Goal: Obtain resource: Download file/media

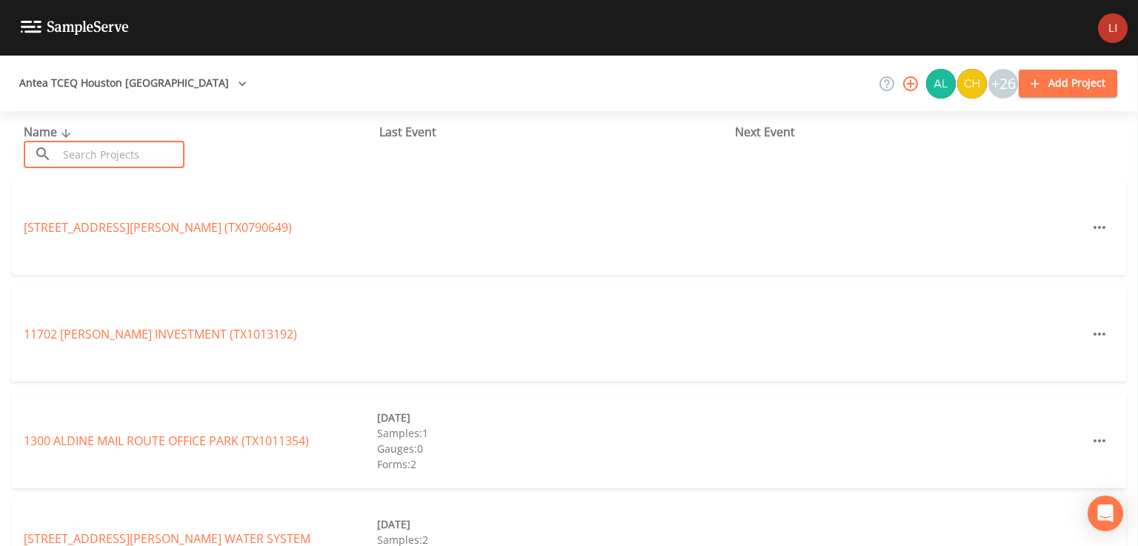
click at [143, 141] on input "text" at bounding box center [121, 154] width 127 height 27
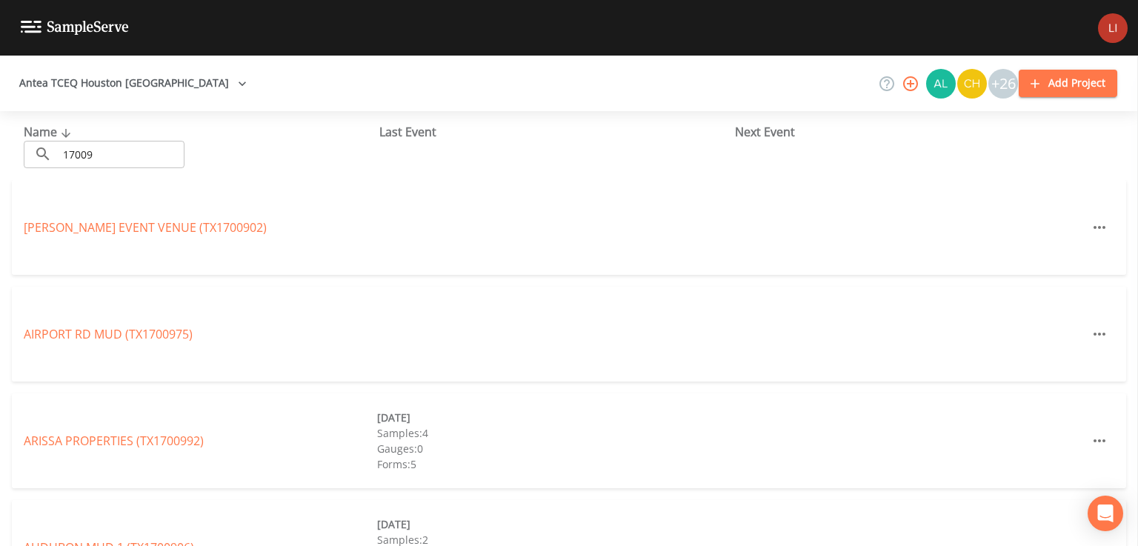
click at [143, 141] on input "17009" at bounding box center [121, 154] width 127 height 27
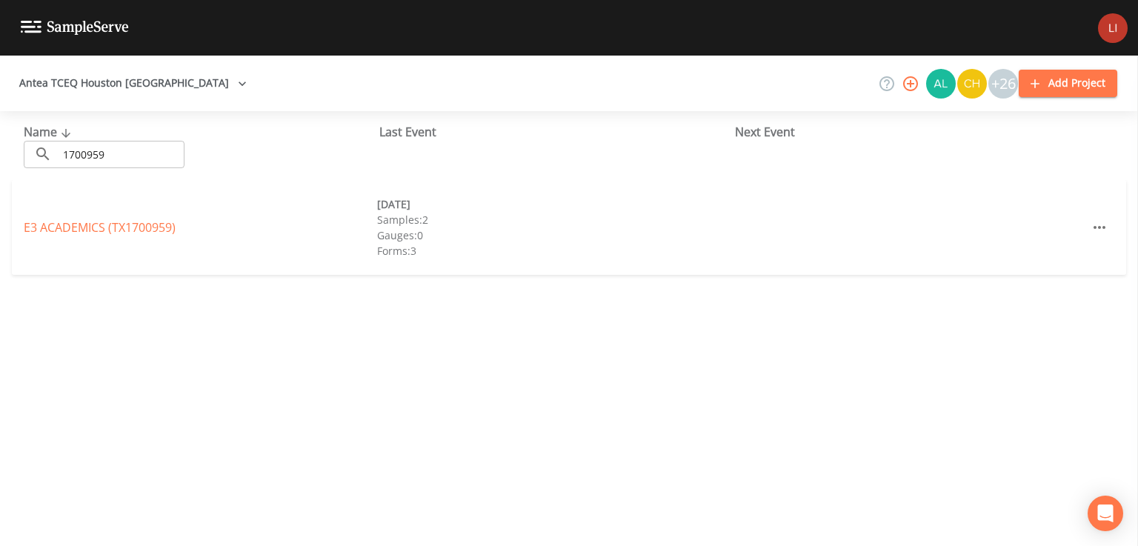
click at [143, 141] on input "1700959" at bounding box center [121, 154] width 127 height 27
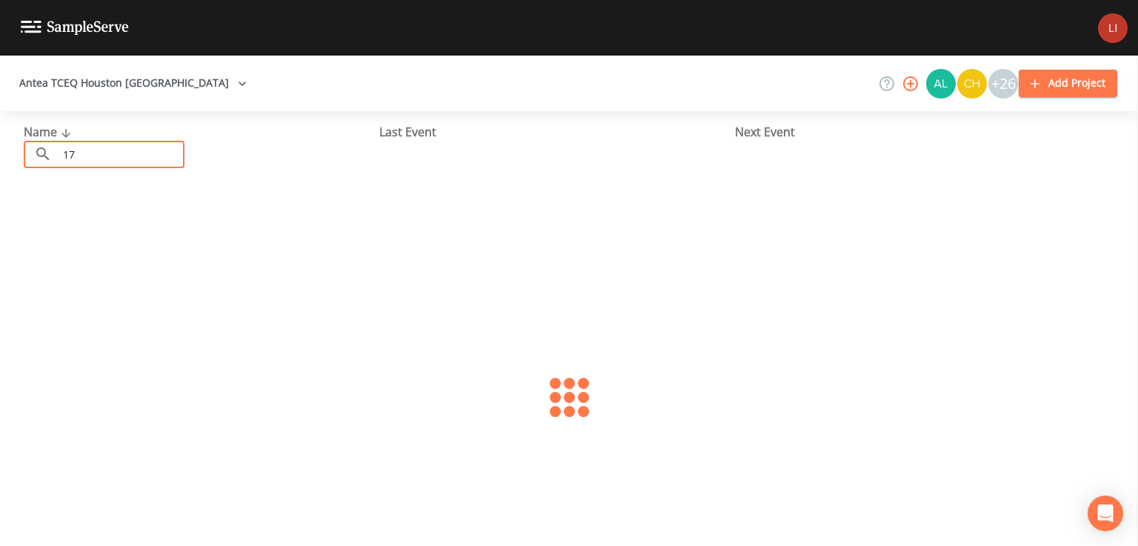
type input "1"
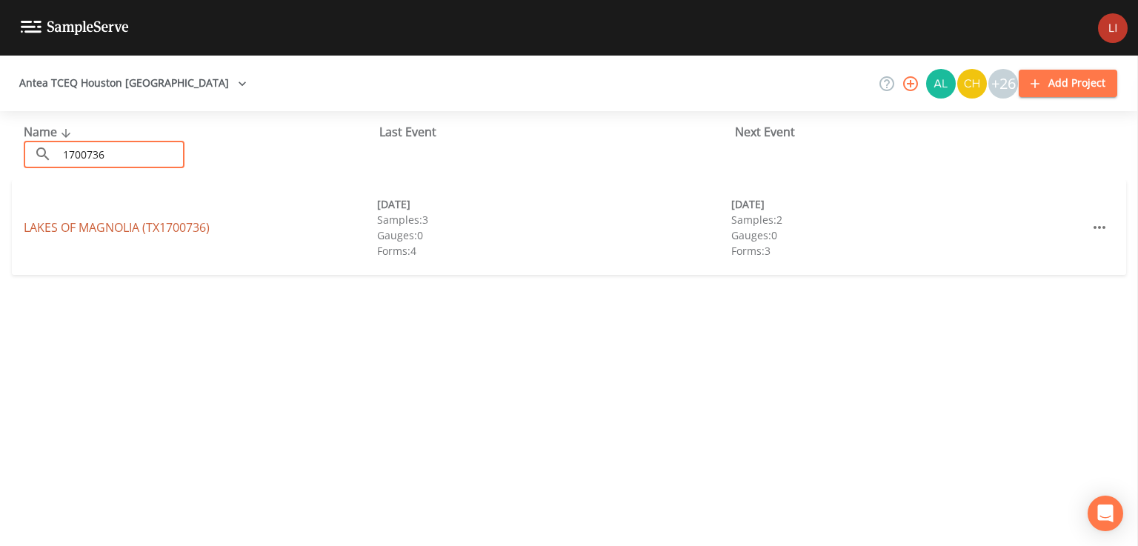
type input "1700736"
click at [133, 234] on link "LAKES OF [GEOGRAPHIC_DATA] (TX1700736)" at bounding box center [117, 227] width 186 height 16
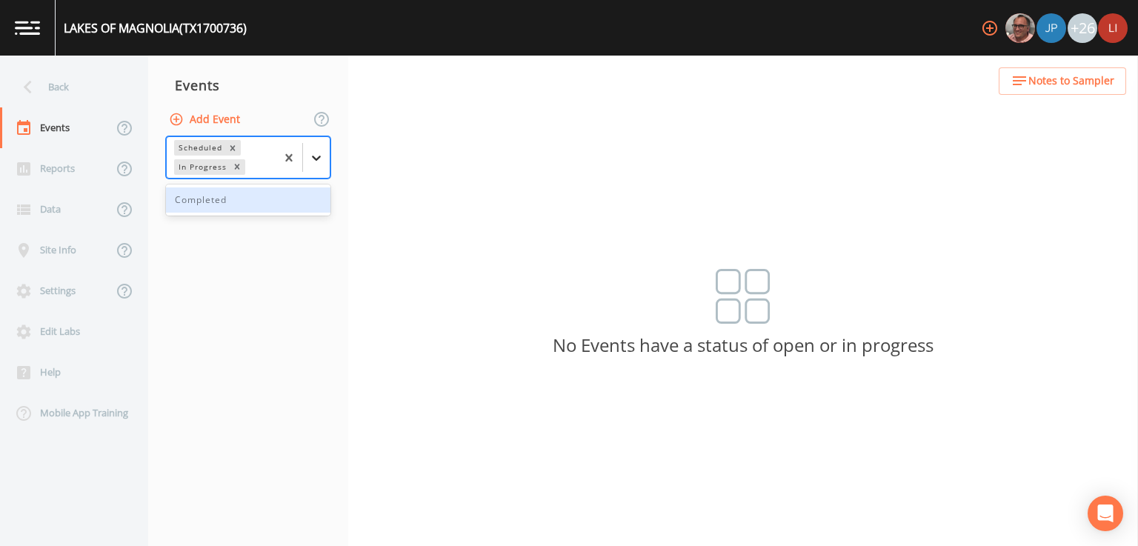
click at [316, 151] on icon at bounding box center [316, 157] width 15 height 15
click at [261, 207] on div "Completed" at bounding box center [248, 199] width 164 height 25
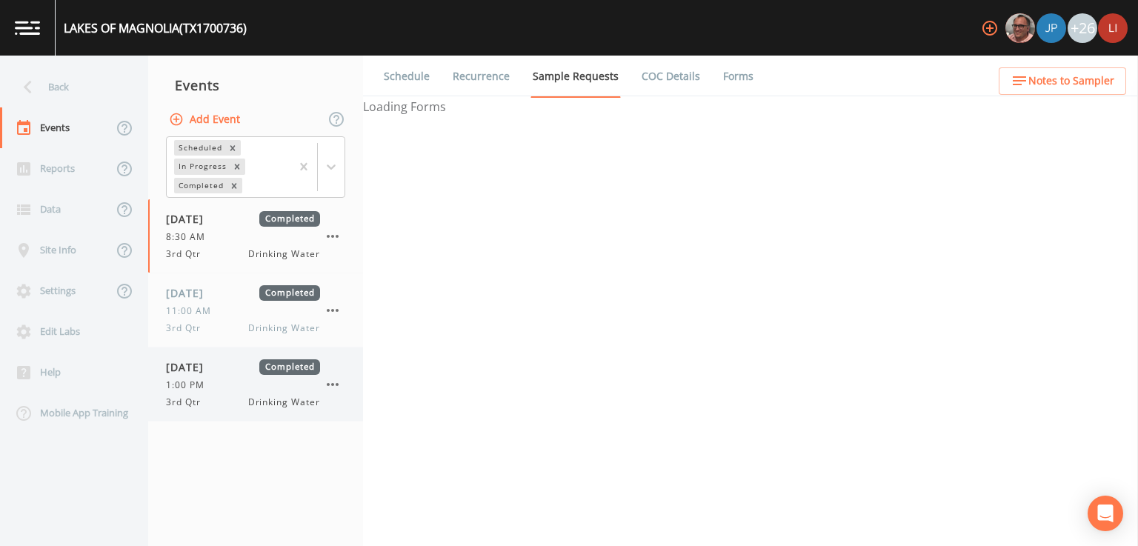
click at [222, 396] on div "3rd Qtr Drinking Water" at bounding box center [243, 402] width 154 height 13
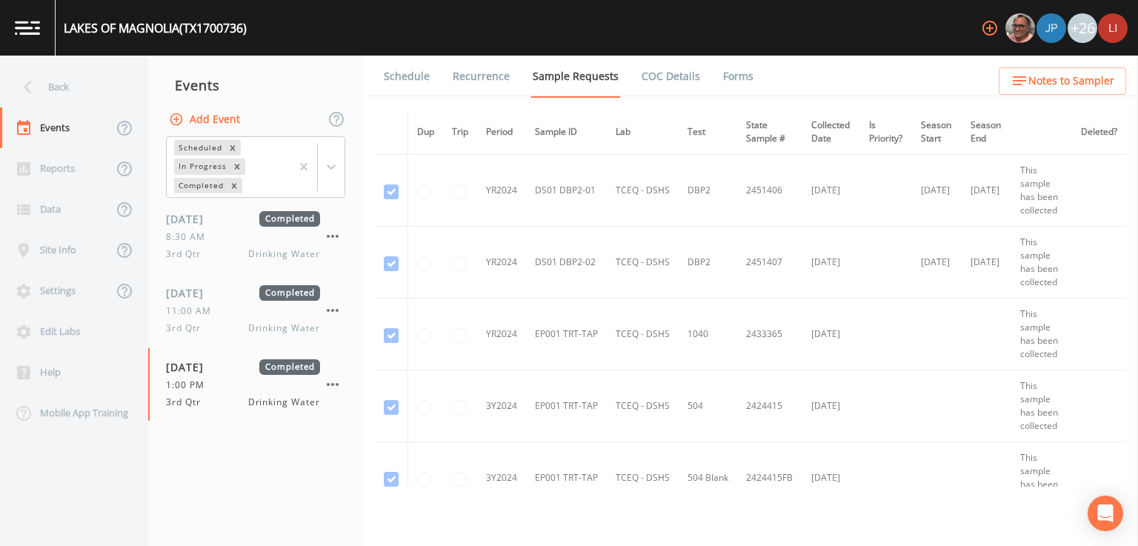
click at [733, 72] on link "Forms" at bounding box center [738, 76] width 35 height 41
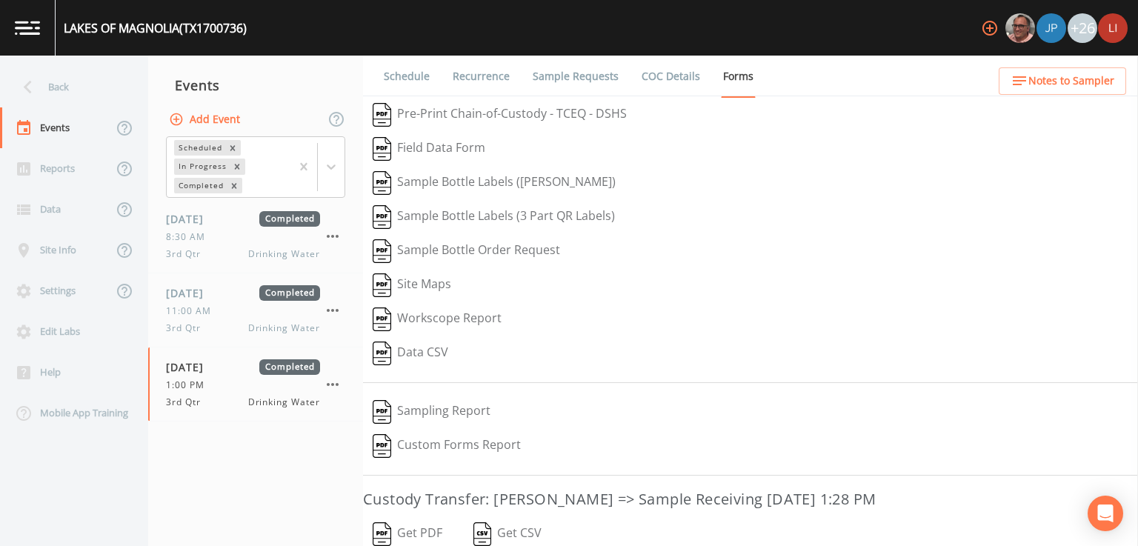
click at [424, 528] on button "Get PDF" at bounding box center [407, 534] width 89 height 34
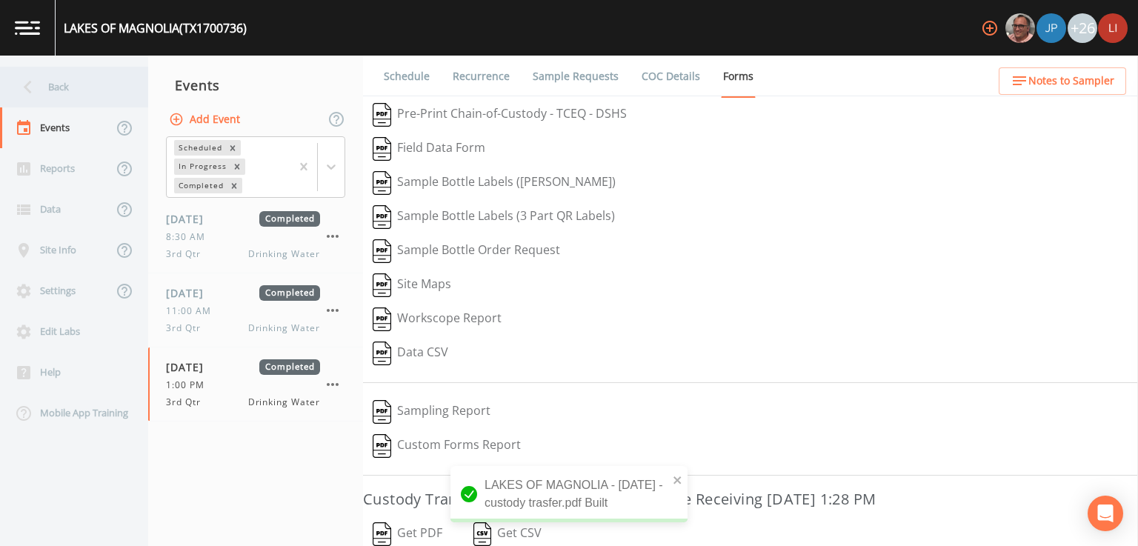
click at [44, 90] on div "Back" at bounding box center [66, 87] width 133 height 41
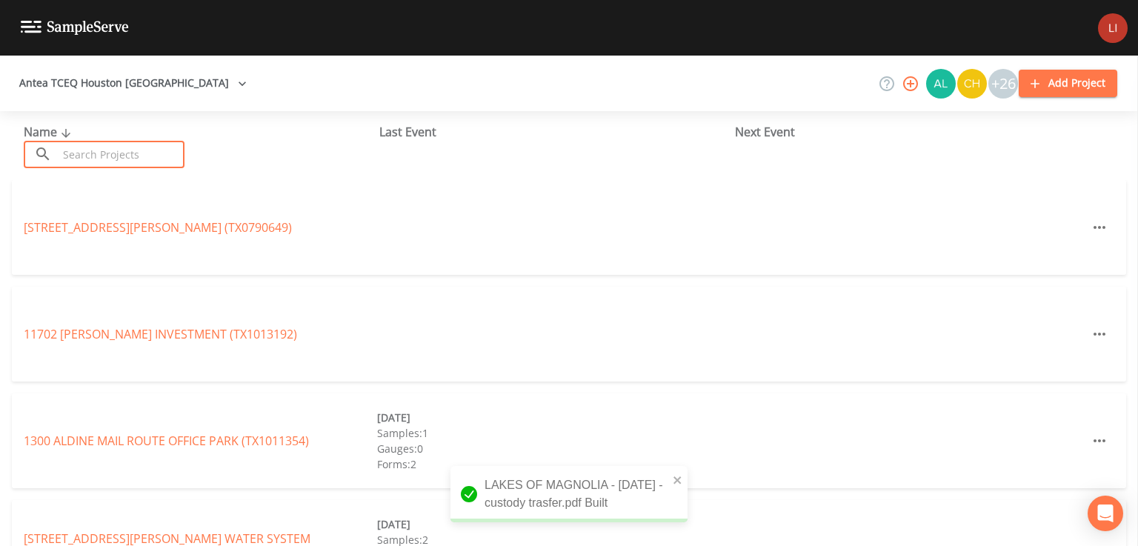
click at [141, 154] on input "text" at bounding box center [121, 154] width 127 height 27
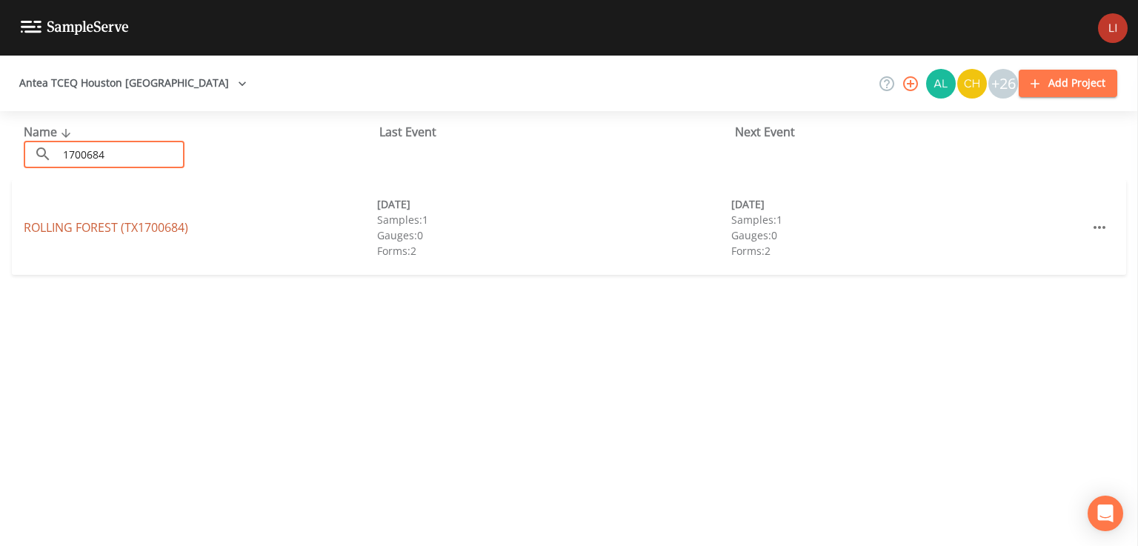
type input "1700684"
click at [102, 233] on link "ROLLING FOREST (TX1700684)" at bounding box center [106, 227] width 164 height 16
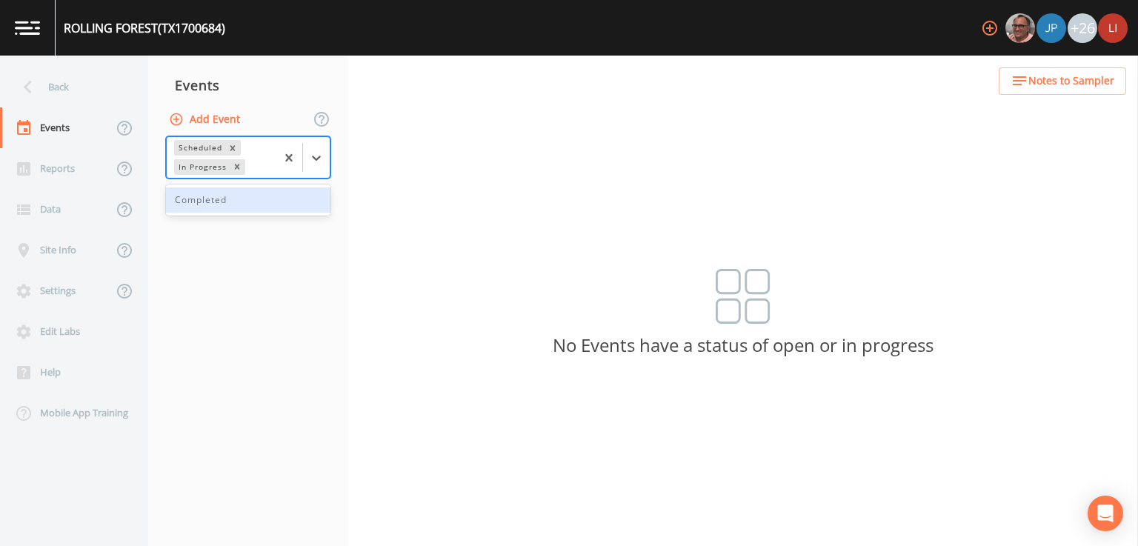
click at [318, 170] on div at bounding box center [303, 157] width 54 height 41
click at [258, 202] on div "Completed" at bounding box center [248, 199] width 164 height 25
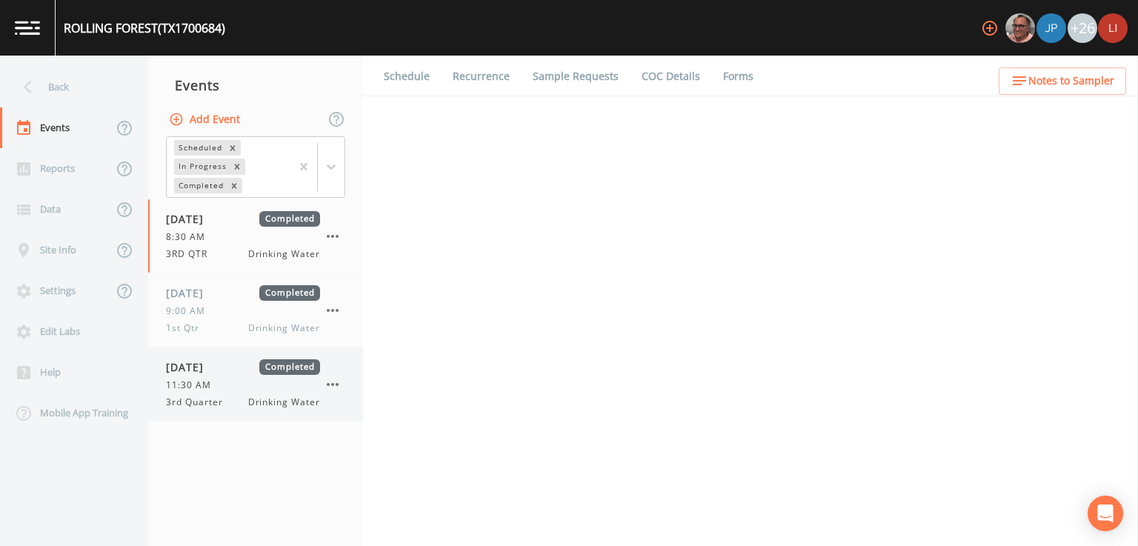
click at [193, 365] on span "[DATE]" at bounding box center [190, 367] width 48 height 16
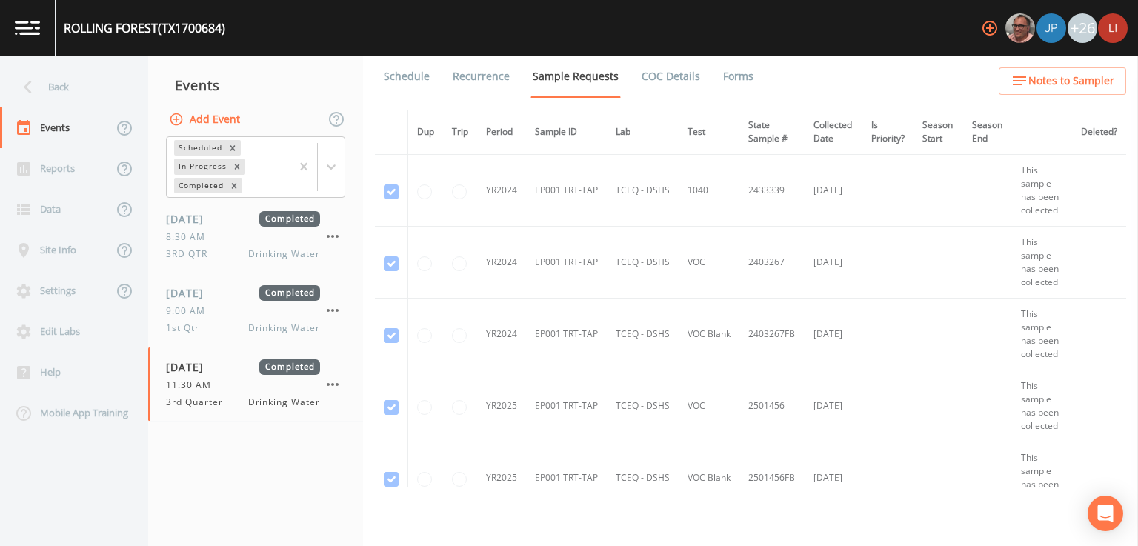
click at [721, 74] on link "Forms" at bounding box center [738, 76] width 35 height 41
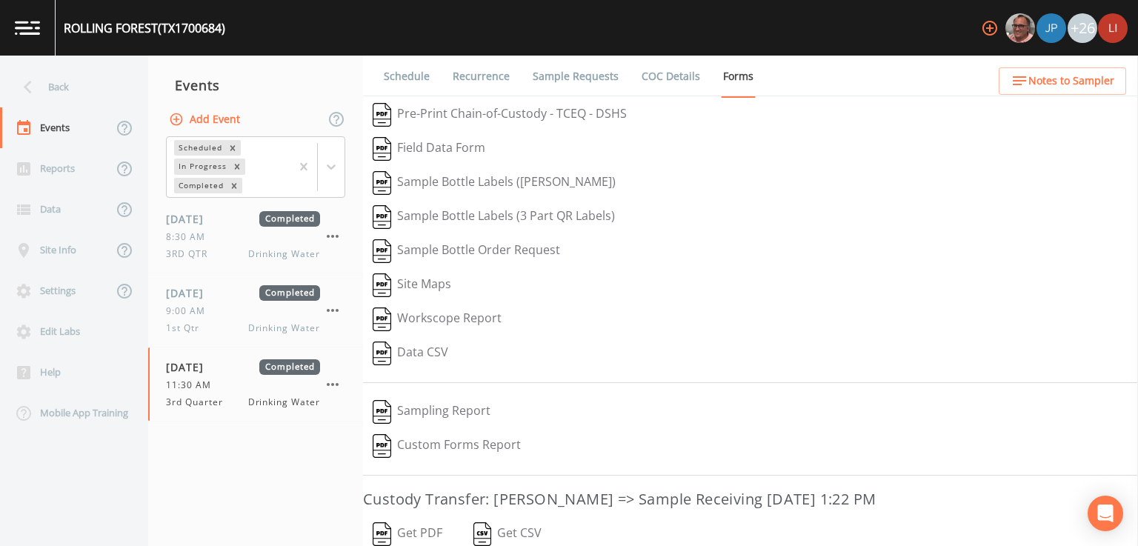
click at [418, 532] on button "Get PDF" at bounding box center [407, 534] width 89 height 34
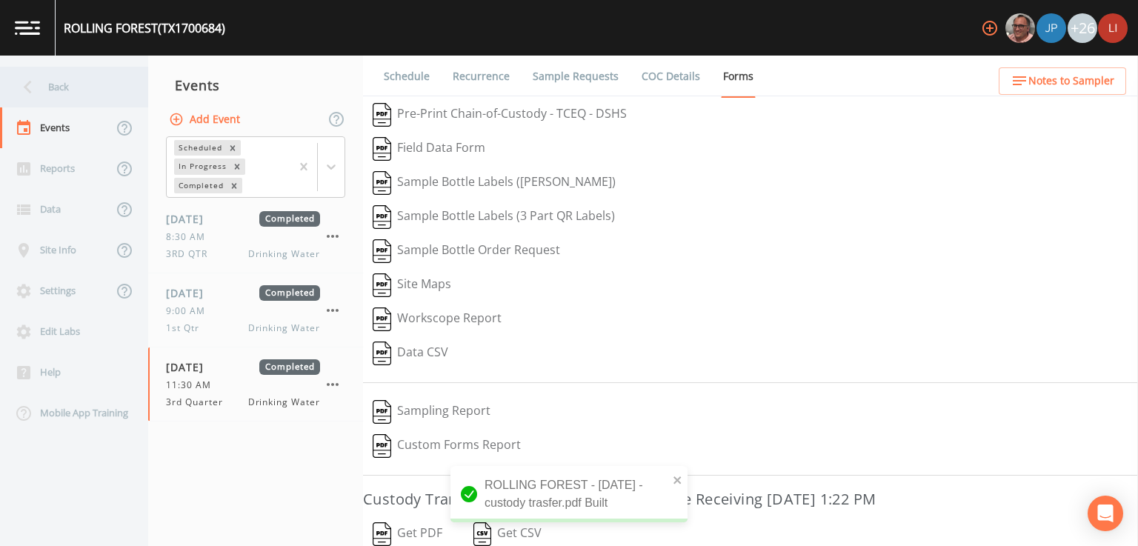
click at [77, 90] on div "Back" at bounding box center [66, 87] width 133 height 41
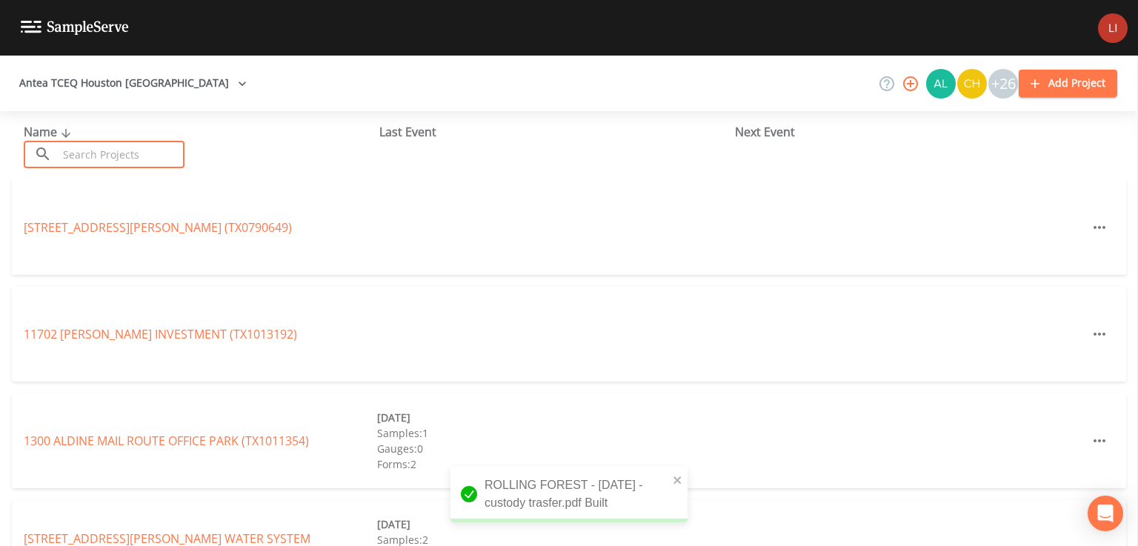
click at [145, 158] on input "text" at bounding box center [121, 154] width 127 height 27
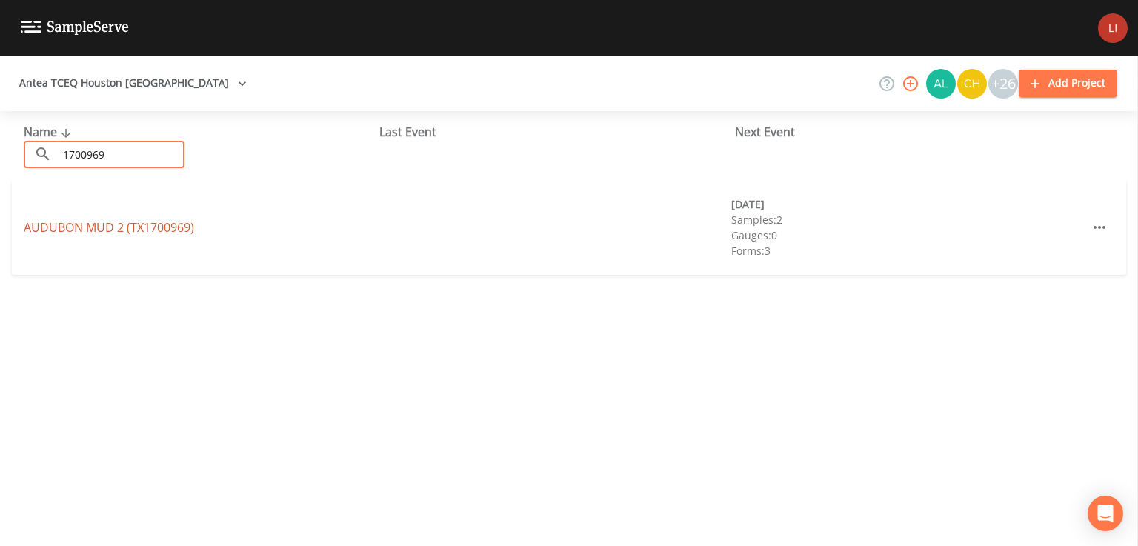
type input "1700969"
click at [152, 221] on link "AUDUBON MUD 2 (TX1700969)" at bounding box center [109, 227] width 170 height 16
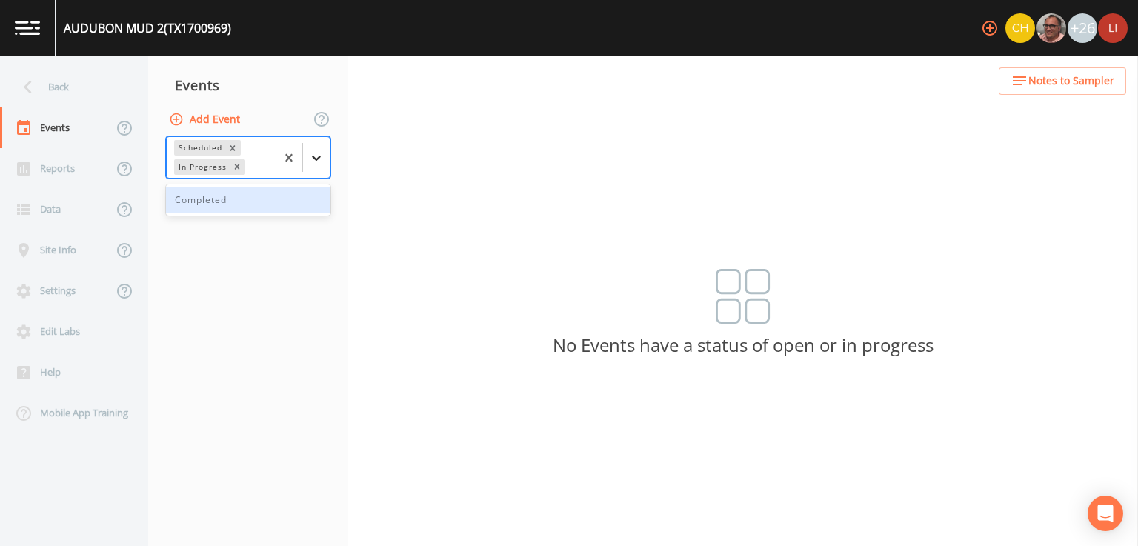
click at [324, 166] on div at bounding box center [316, 157] width 27 height 27
click at [254, 207] on div "Completed" at bounding box center [248, 199] width 164 height 25
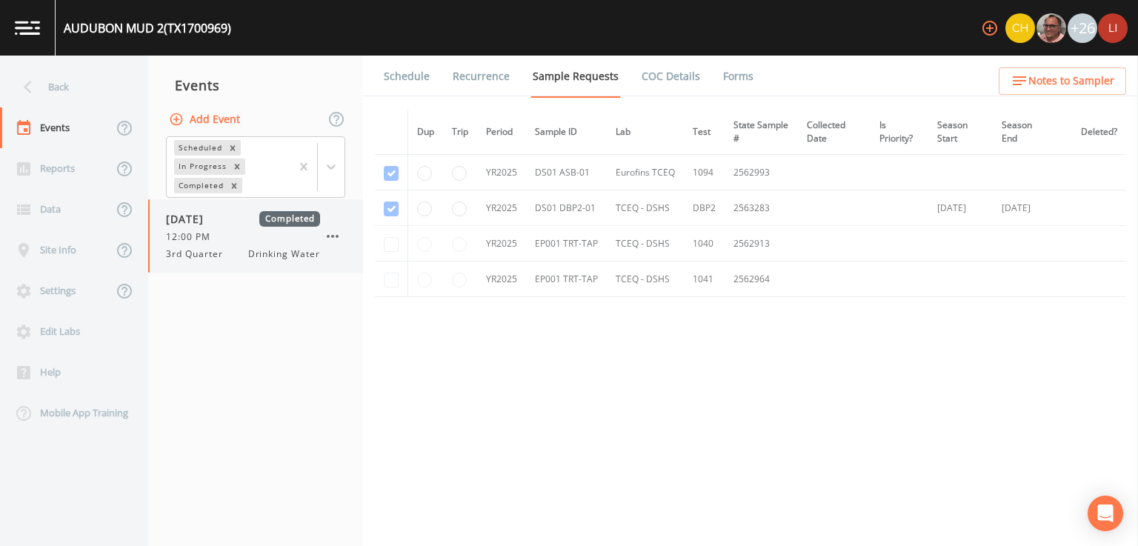
click at [211, 257] on span "3rd Quarter" at bounding box center [199, 253] width 66 height 13
click at [738, 75] on link "Forms" at bounding box center [738, 76] width 35 height 41
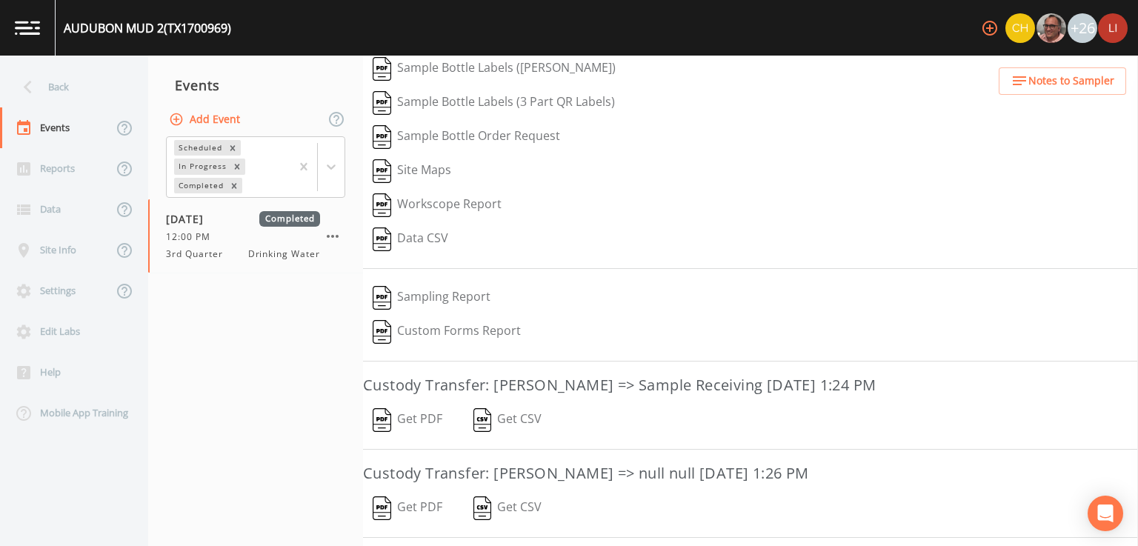
scroll to position [178, 0]
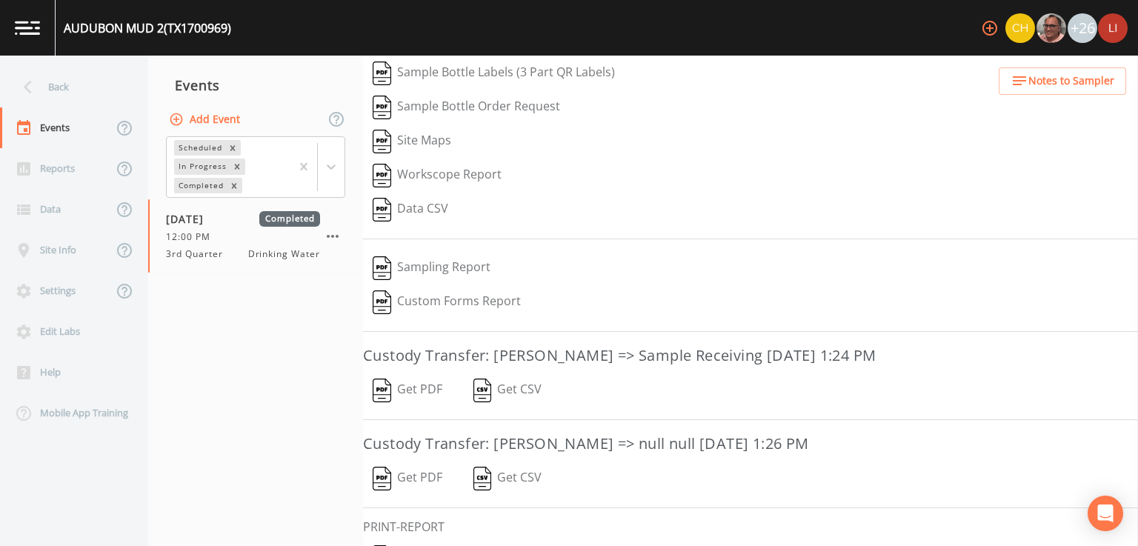
click at [416, 385] on button "Get PDF" at bounding box center [407, 390] width 89 height 34
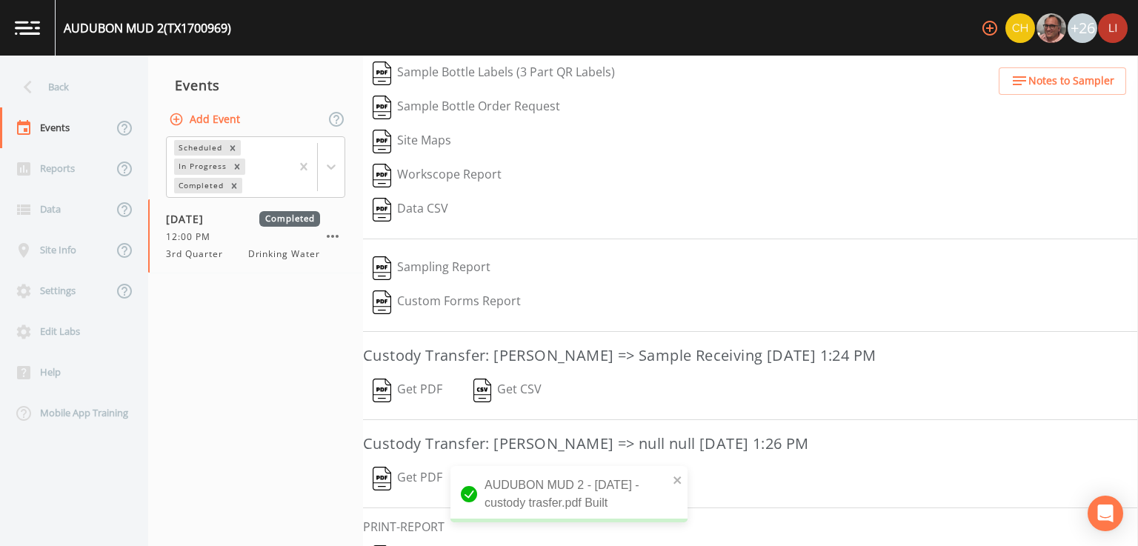
click at [417, 476] on button "Get PDF" at bounding box center [407, 478] width 89 height 34
